Goal: Task Accomplishment & Management: Manage account settings

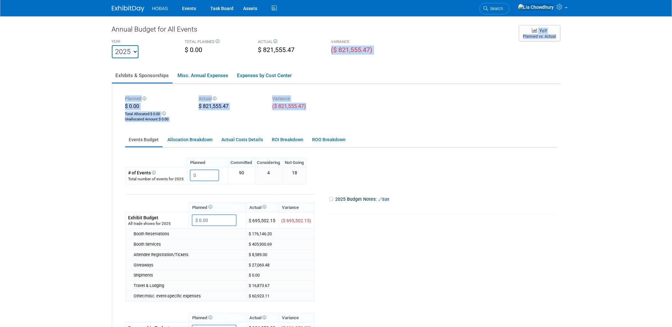
click at [132, 6] on img at bounding box center [128, 9] width 33 height 7
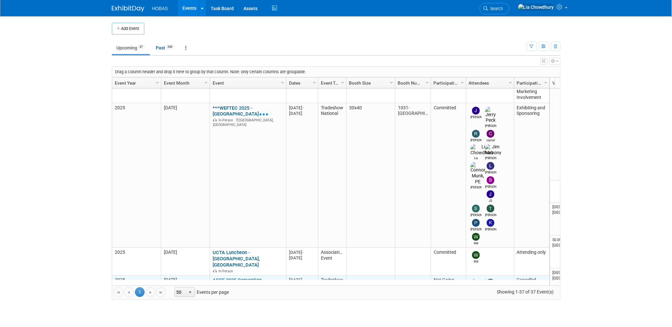
scroll to position [259, 0]
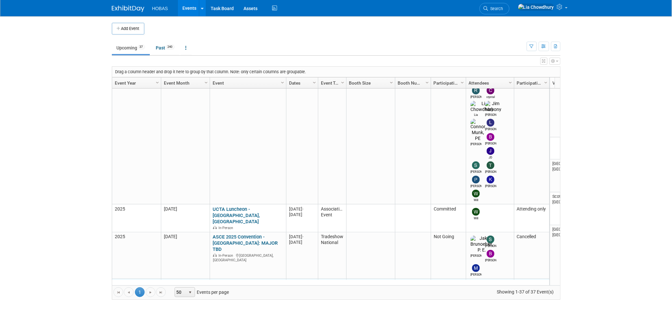
click at [247, 281] on link "WESTT 2025 - Western Regional No-Dig Conference" at bounding box center [247, 287] width 69 height 12
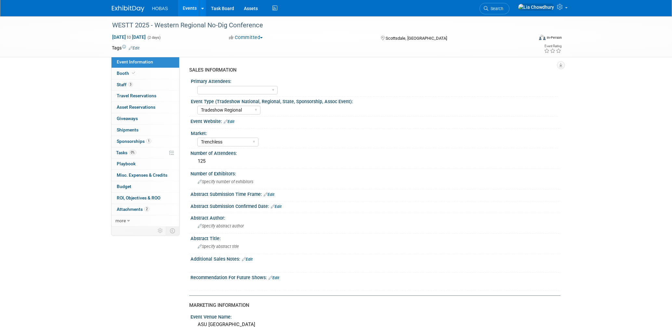
select select "Tradeshow Regional"
select select "Trenchless"
select select "Exhibiting and Sponsoring"
click at [128, 71] on span "Booth" at bounding box center [127, 73] width 20 height 5
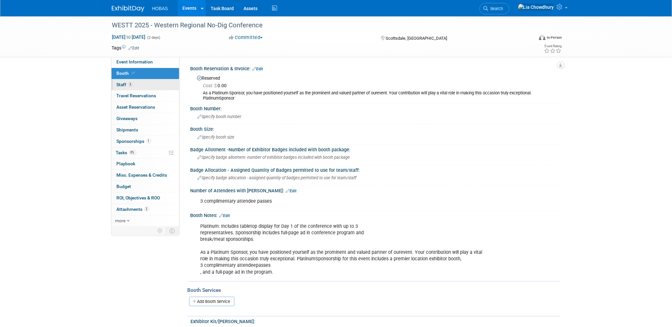
click at [121, 86] on span "Staff 3" at bounding box center [125, 84] width 16 height 5
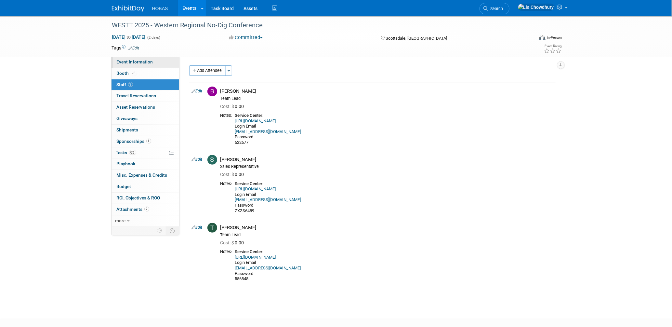
click at [137, 63] on span "Event Information" at bounding box center [135, 61] width 36 height 5
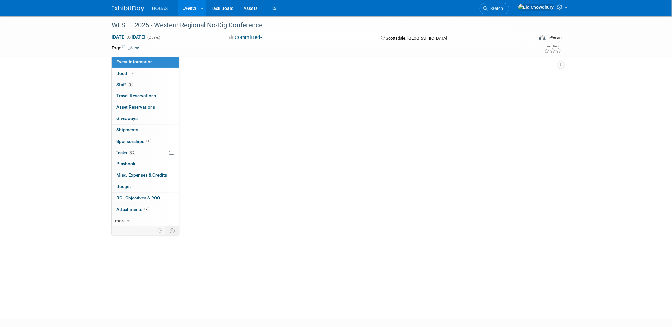
select select "Tradeshow Regional"
select select "Trenchless"
select select "Exhibiting and Sponsoring"
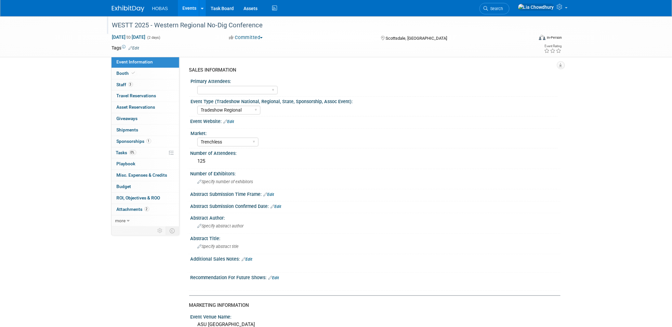
click at [206, 29] on div "WESTT 2025 - Western Regional No-Dig Conference" at bounding box center [317, 26] width 414 height 12
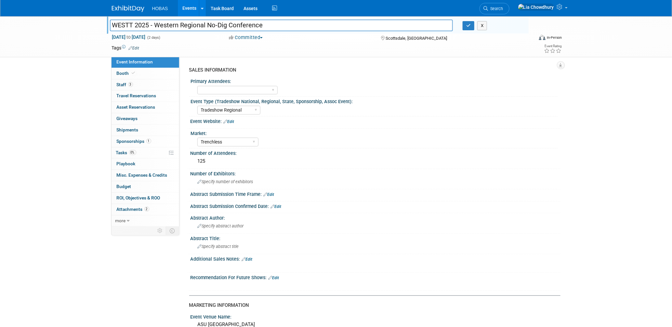
click at [206, 29] on input "WESTT 2025 - Western Regional No-Dig Conference" at bounding box center [282, 25] width 344 height 11
click at [134, 72] on icon at bounding box center [133, 73] width 3 height 4
